Goal: Task Accomplishment & Management: Manage account settings

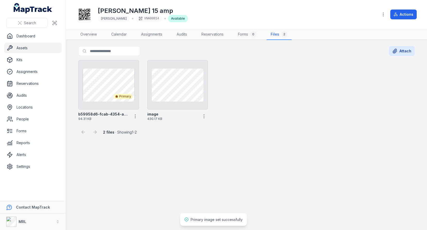
click at [38, 46] on link "Assets" at bounding box center [32, 48] width 57 height 10
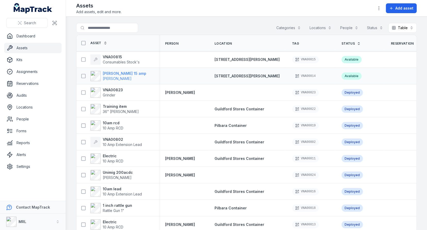
click at [119, 71] on strong "[PERSON_NAME] 15 amp" at bounding box center [125, 73] width 44 height 5
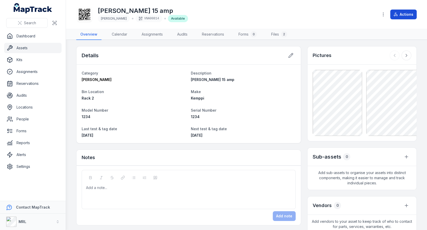
click at [411, 16] on button "Actions" at bounding box center [404, 15] width 27 height 10
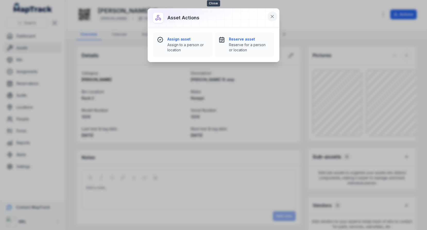
click at [274, 16] on icon at bounding box center [272, 16] width 5 height 5
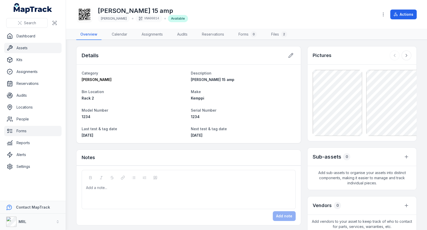
click at [35, 129] on link "Forms" at bounding box center [32, 131] width 57 height 10
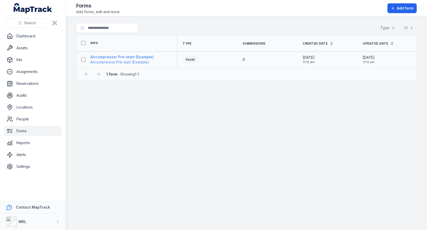
click at [142, 62] on span "Aircompressor Pre-start (Example)" at bounding box center [121, 62] width 63 height 5
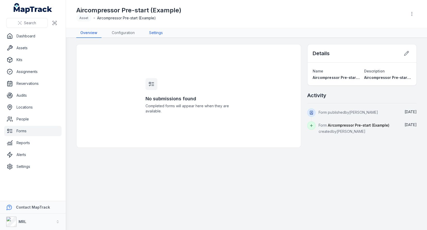
click at [159, 35] on link "Settings" at bounding box center [156, 33] width 22 height 10
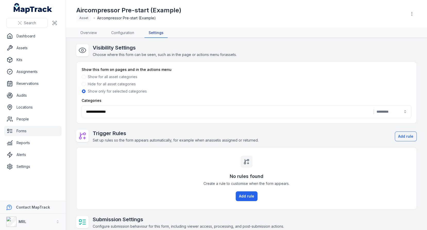
click at [210, 115] on button "**********" at bounding box center [247, 111] width 330 height 13
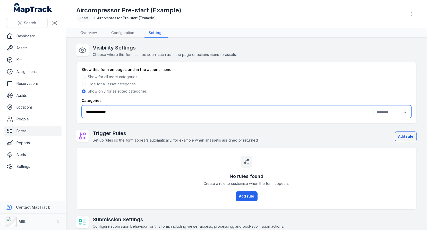
click at [84, 76] on span at bounding box center [84, 77] width 4 height 4
